Goal: Navigation & Orientation: Understand site structure

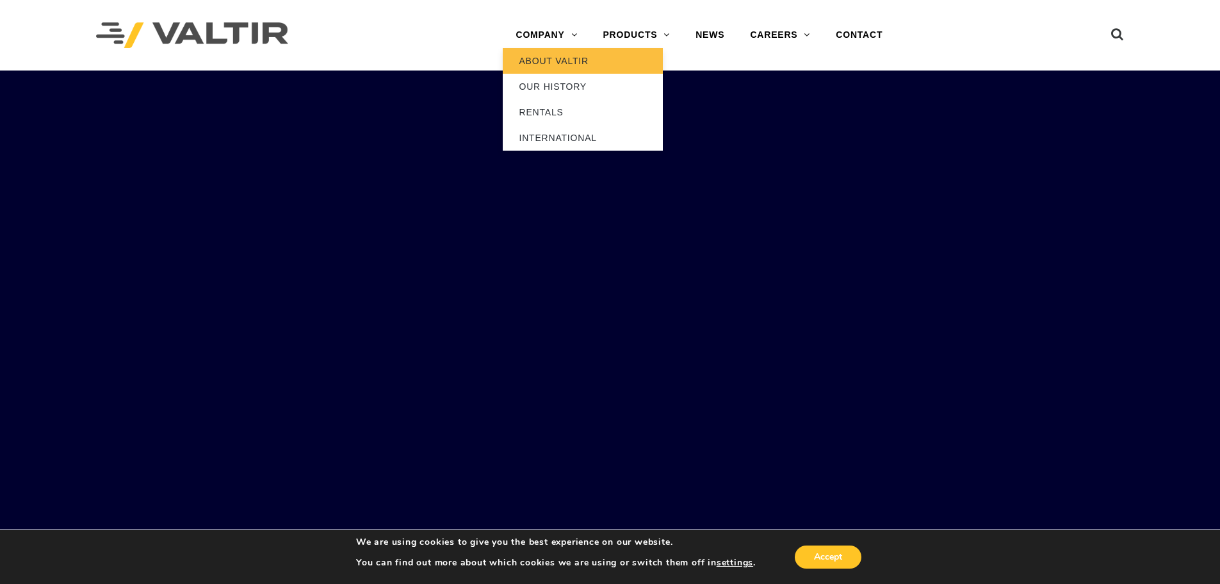
click at [557, 64] on link "ABOUT VALTIR" at bounding box center [583, 61] width 160 height 26
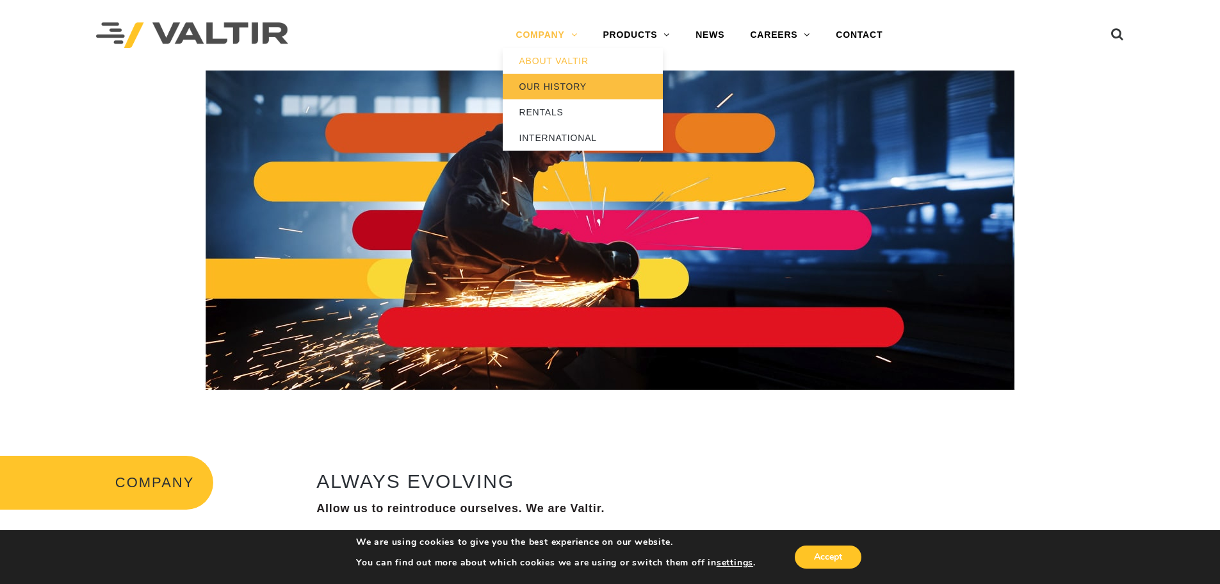
click at [526, 85] on link "OUR HISTORY" at bounding box center [583, 87] width 160 height 26
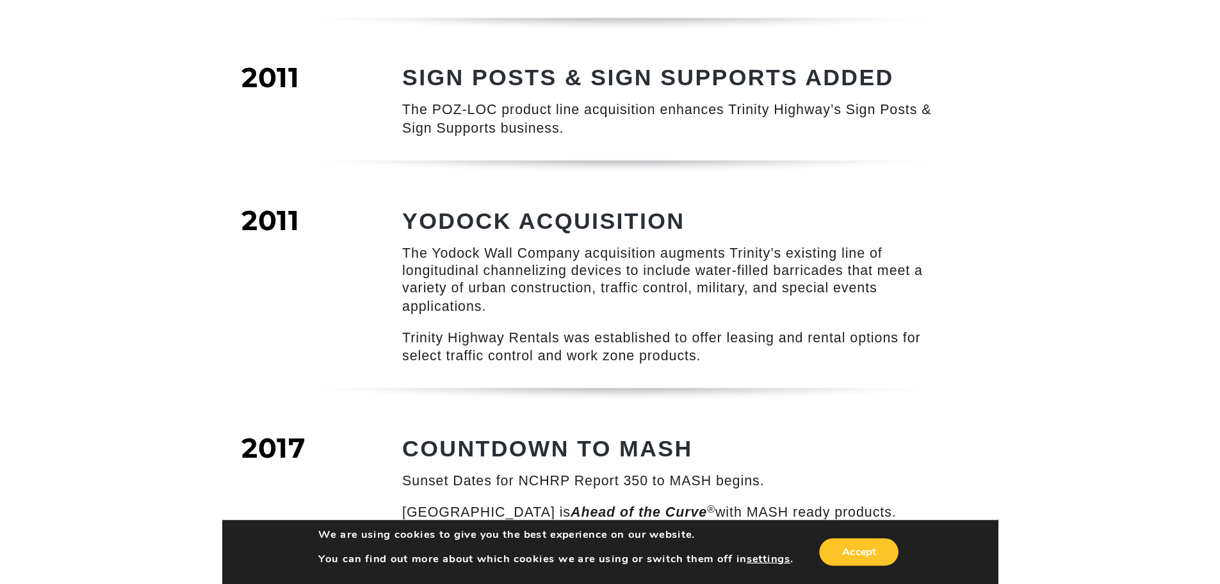
scroll to position [1561, 0]
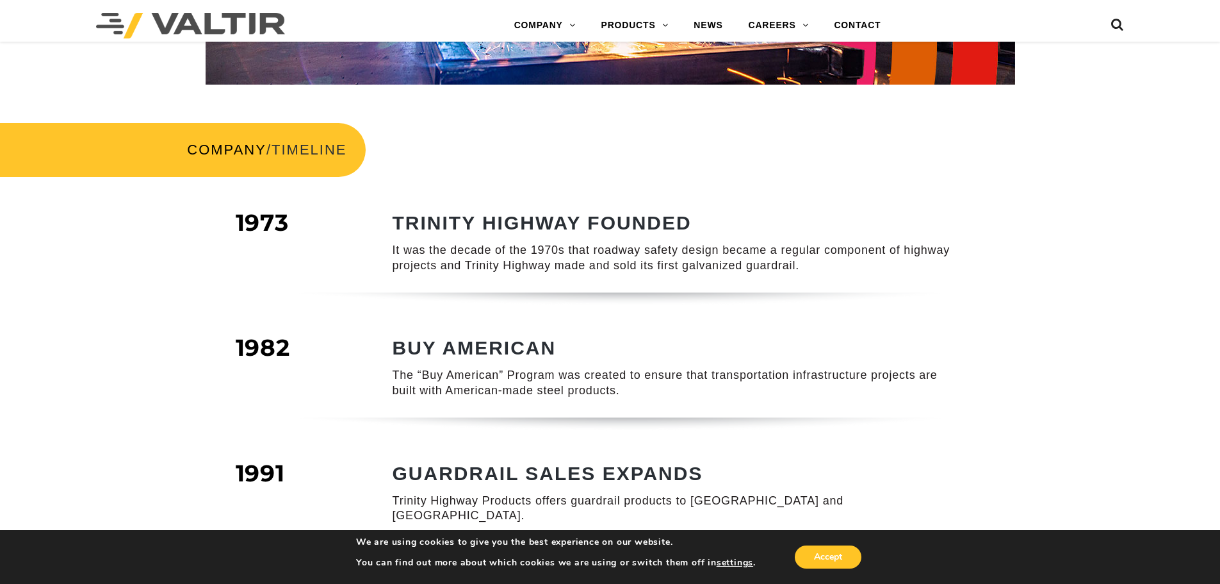
scroll to position [0, 0]
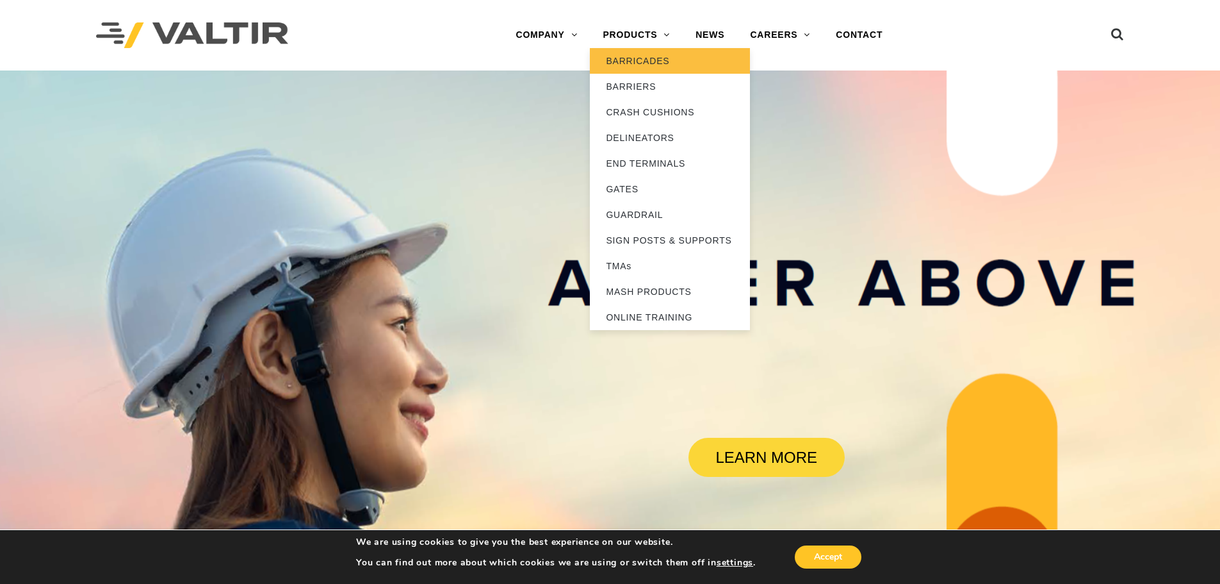
click at [646, 56] on link "BARRICADES" at bounding box center [670, 61] width 160 height 26
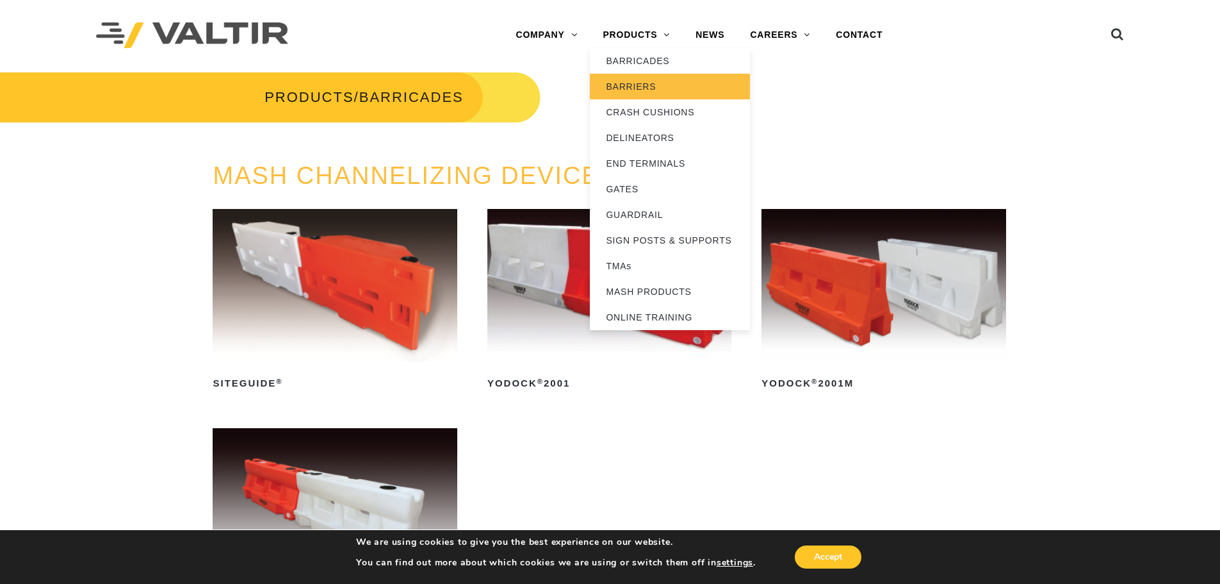
click at [644, 90] on link "BARRIERS" at bounding box center [670, 87] width 160 height 26
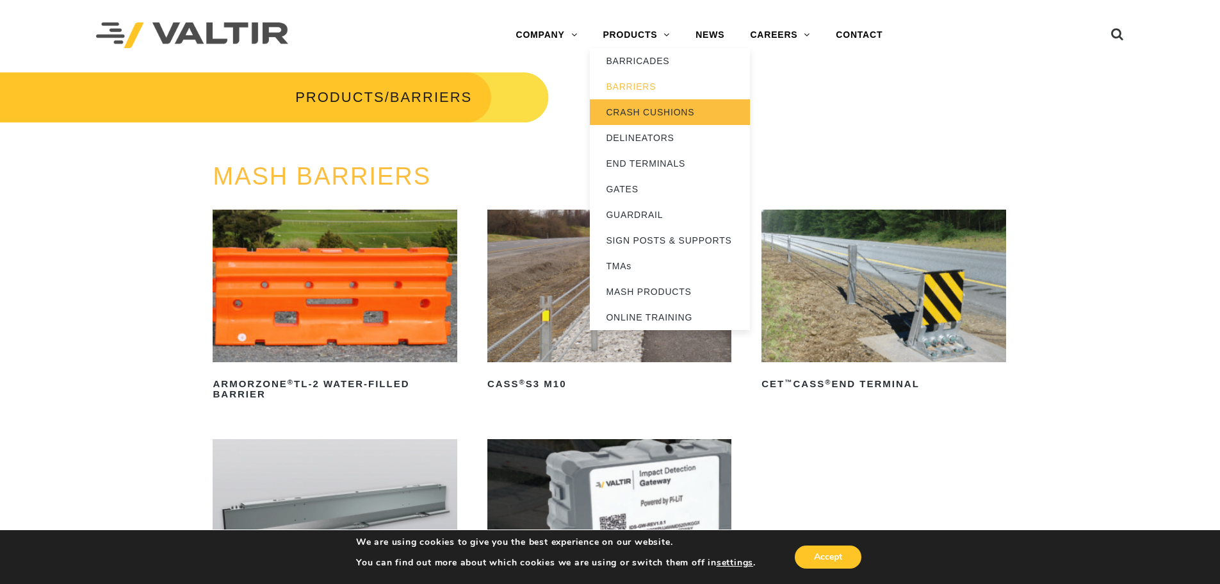
click at [651, 112] on link "CRASH CUSHIONS" at bounding box center [670, 112] width 160 height 26
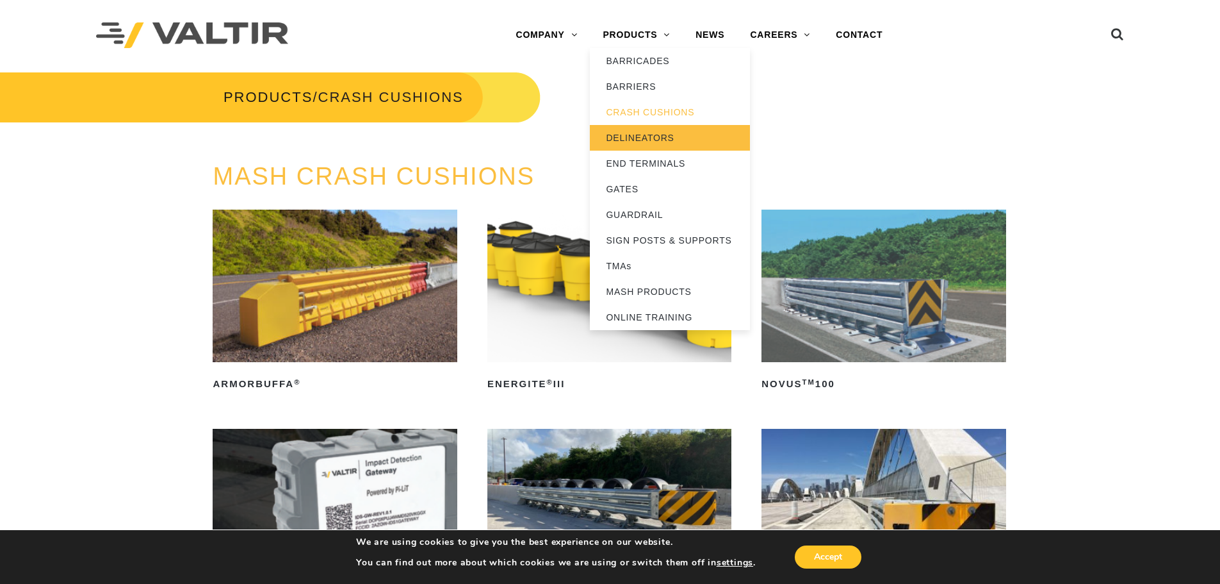
click at [639, 135] on link "DELINEATORS" at bounding box center [670, 138] width 160 height 26
